Goal: Information Seeking & Learning: Learn about a topic

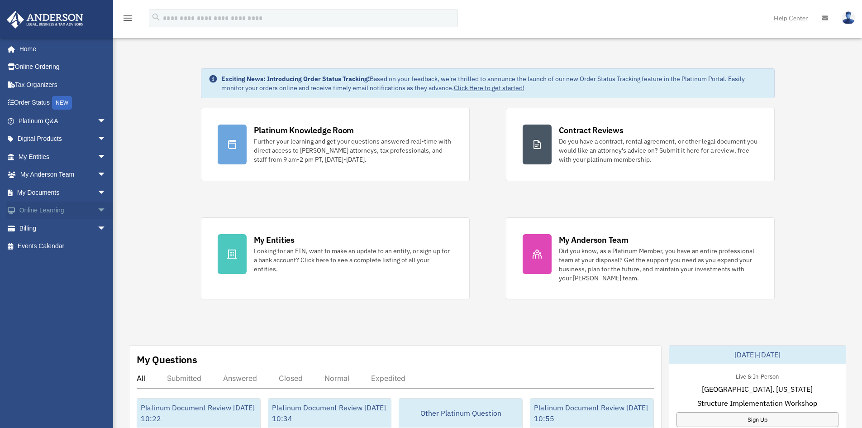
click at [39, 210] on link "Online Learning arrow_drop_down" at bounding box center [63, 210] width 114 height 18
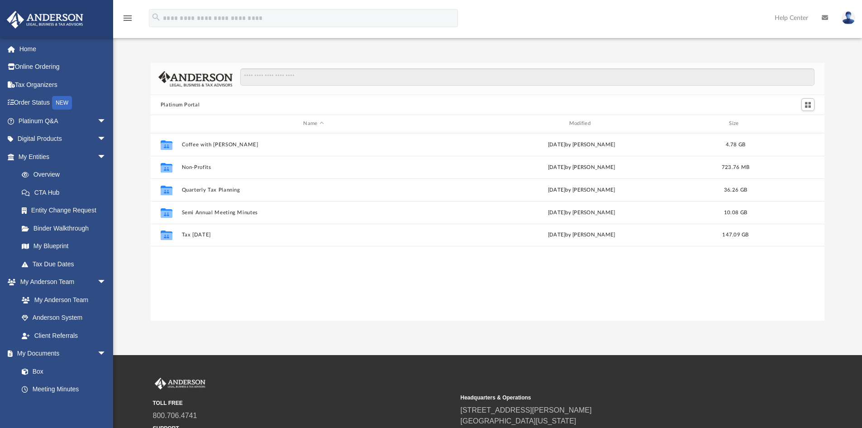
scroll to position [199, 667]
click at [97, 138] on span "arrow_drop_down" at bounding box center [106, 139] width 18 height 19
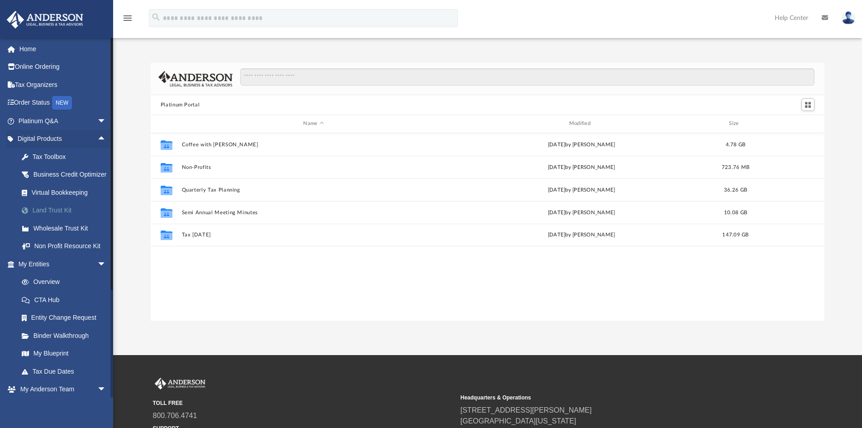
click at [62, 216] on div "Land Trust Kit" at bounding box center [70, 210] width 77 height 11
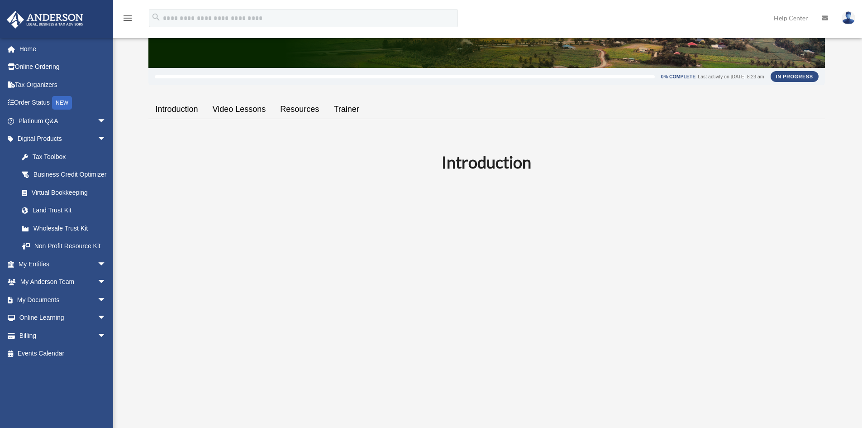
scroll to position [226, 0]
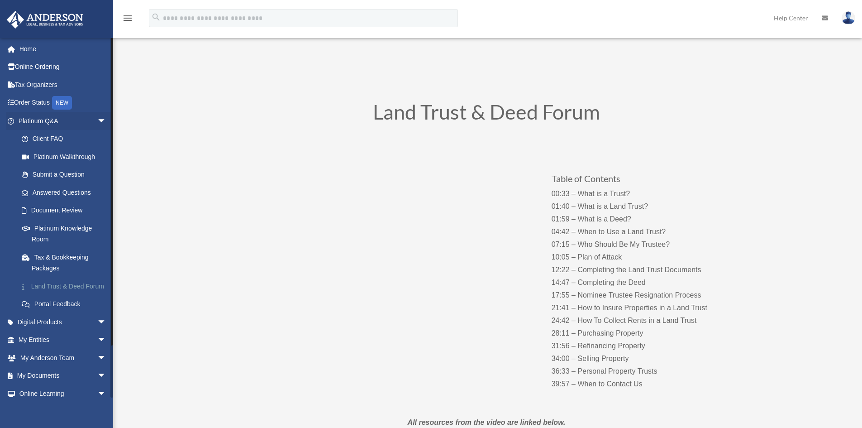
click at [52, 288] on link "Land Trust & Deed Forum" at bounding box center [66, 286] width 107 height 18
drag, startPoint x: 263, startPoint y: 358, endPoint x: 185, endPoint y: 261, distance: 124.8
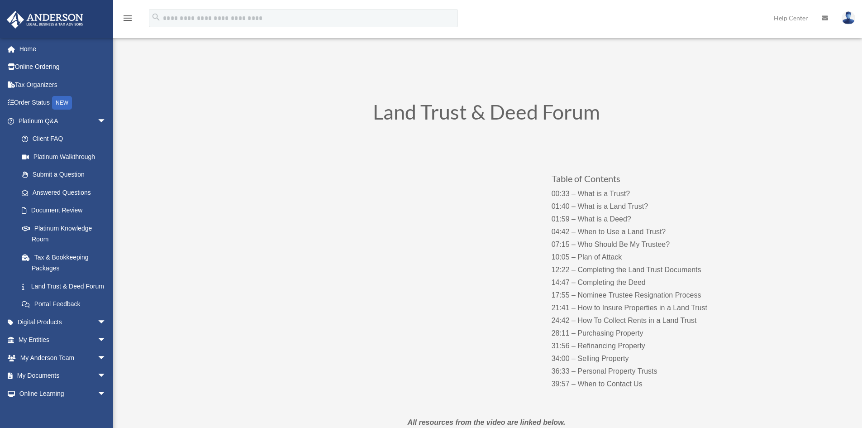
click at [263, 358] on div "Table of Contents 00:33 – What is a Trust? 01:40 – What is a Land Trust? 01:59 …" at bounding box center [486, 271] width 489 height 263
click at [97, 122] on span "arrow_drop_down" at bounding box center [106, 121] width 18 height 19
